Goal: Find specific page/section: Find specific page/section

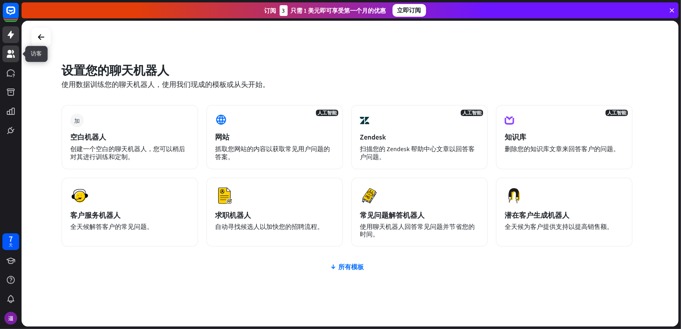
click at [8, 51] on icon at bounding box center [11, 54] width 8 height 8
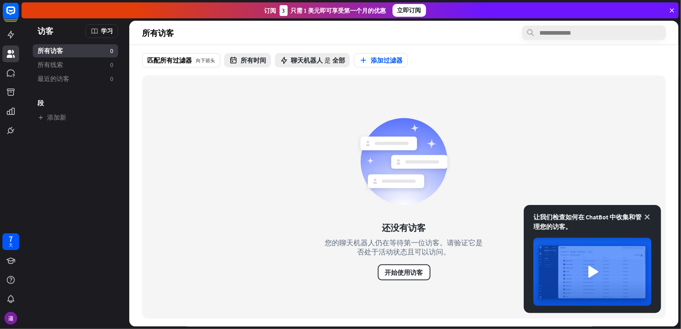
click at [650, 217] on icon at bounding box center [647, 217] width 8 height 8
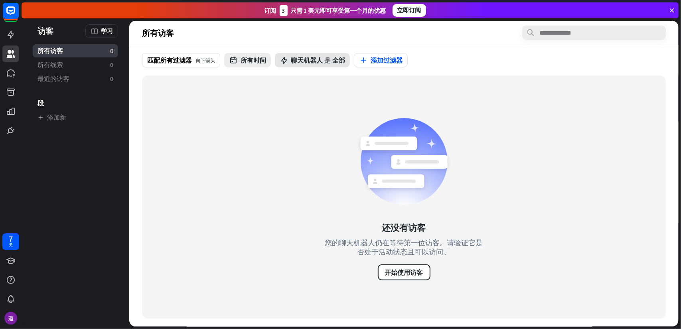
click at [314, 60] on font "聊天机器人" at bounding box center [307, 60] width 32 height 8
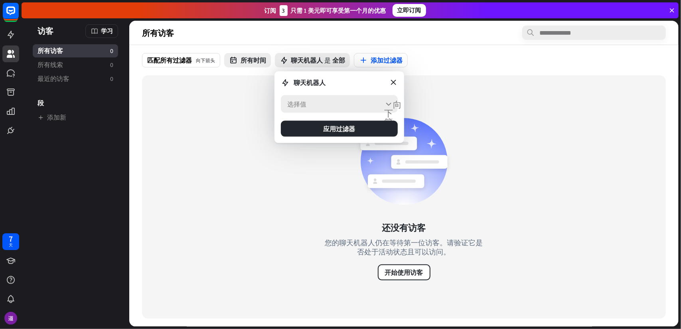
click at [365, 107] on div "选择值 向下箭头" at bounding box center [339, 104] width 117 height 18
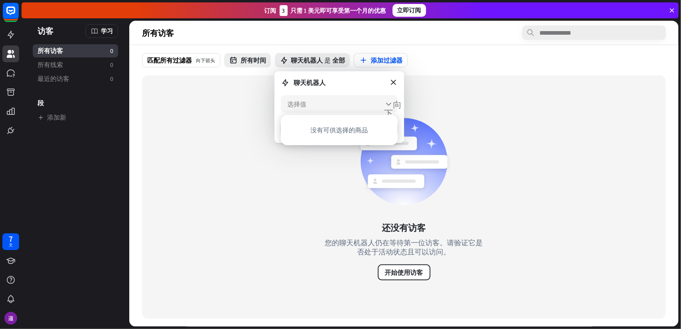
drag, startPoint x: 373, startPoint y: 78, endPoint x: 390, endPoint y: 77, distance: 16.4
click at [374, 78] on div "聊天机器人" at bounding box center [339, 83] width 117 height 10
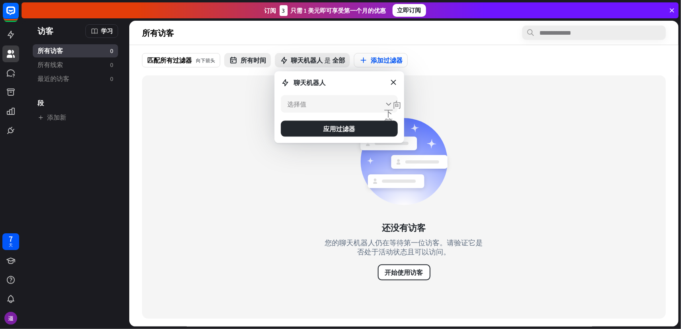
click at [393, 77] on form "聊天机器人 选择值 向下箭头 应用过滤器" at bounding box center [339, 107] width 130 height 72
click at [395, 83] on icon at bounding box center [393, 82] width 9 height 9
